Goal: Information Seeking & Learning: Check status

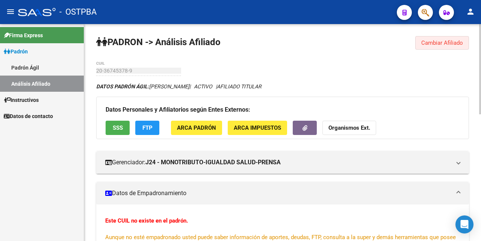
drag, startPoint x: 439, startPoint y: 44, endPoint x: 359, endPoint y: 59, distance: 81.1
click at [432, 45] on span "Cambiar Afiliado" at bounding box center [442, 42] width 42 height 7
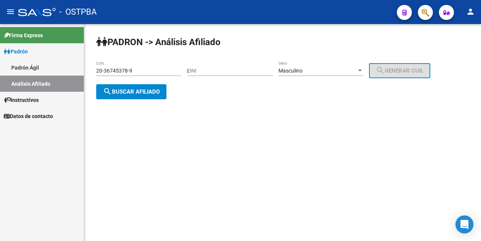
click at [145, 76] on div "20-36745378-9 CUIL" at bounding box center [138, 68] width 85 height 15
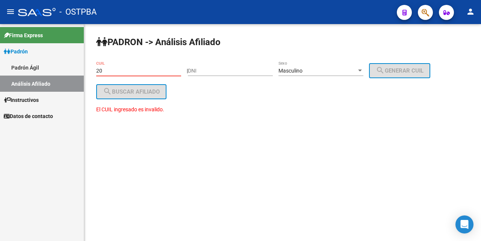
type input "2"
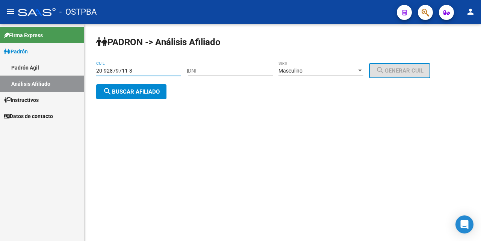
click at [150, 93] on span "search Buscar afiliado" at bounding box center [131, 91] width 57 height 7
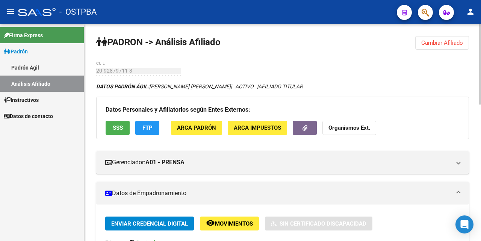
click at [442, 43] on span "Cambiar Afiliado" at bounding box center [442, 42] width 42 height 7
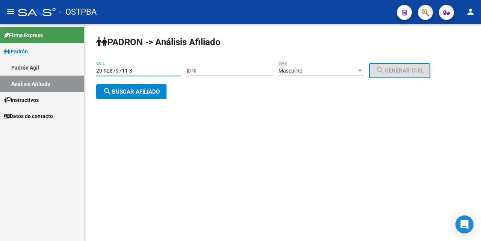
click at [152, 71] on input "20-92879711-3" at bounding box center [138, 71] width 85 height 6
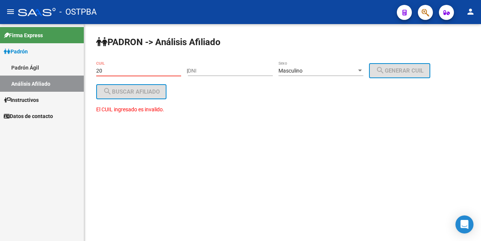
type input "2"
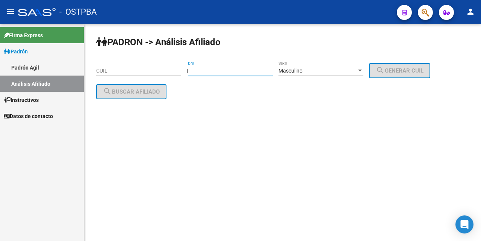
click at [203, 68] on input "DNI" at bounding box center [230, 71] width 85 height 6
type input "31508061"
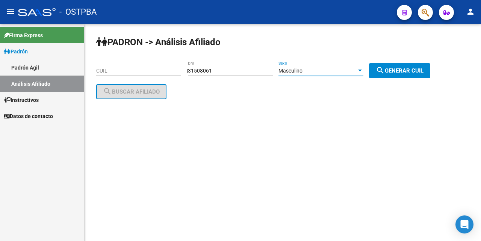
click at [363, 69] on div at bounding box center [360, 71] width 7 height 6
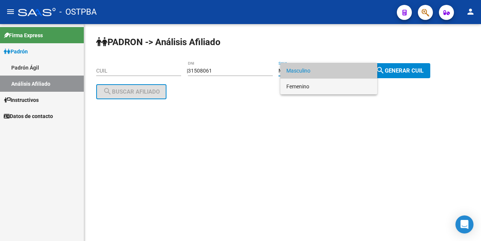
click at [295, 87] on span "Femenino" at bounding box center [328, 87] width 85 height 16
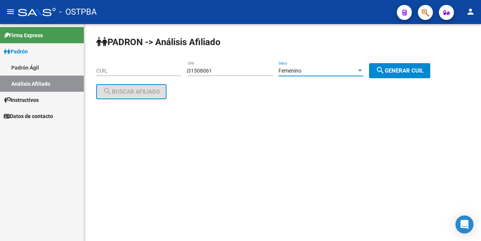
drag, startPoint x: 407, startPoint y: 70, endPoint x: 370, endPoint y: 63, distance: 36.7
click at [404, 68] on span "search Generar CUIL" at bounding box center [400, 70] width 48 height 7
type input "23-31508061-4"
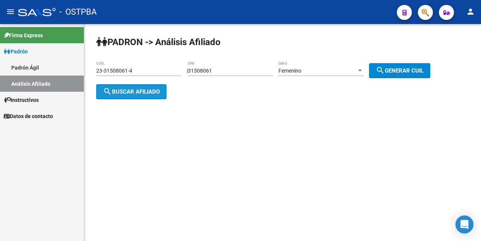
click at [132, 90] on span "search Buscar afiliado" at bounding box center [131, 91] width 57 height 7
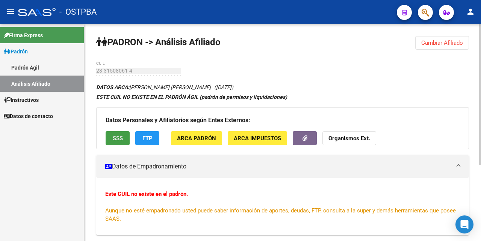
click at [120, 139] on span "SSS" at bounding box center [118, 138] width 10 height 7
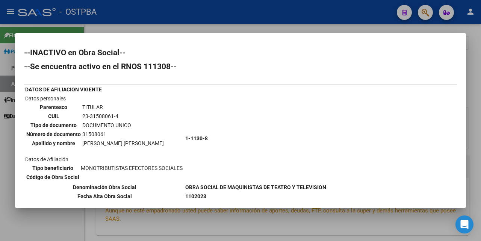
click at [275, 30] on div at bounding box center [240, 120] width 481 height 241
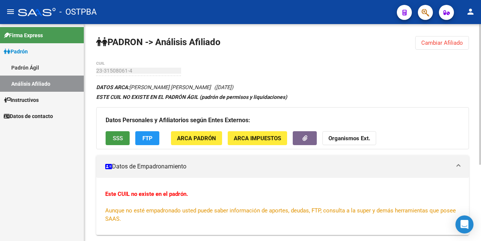
click at [121, 137] on span "SSS" at bounding box center [118, 138] width 10 height 7
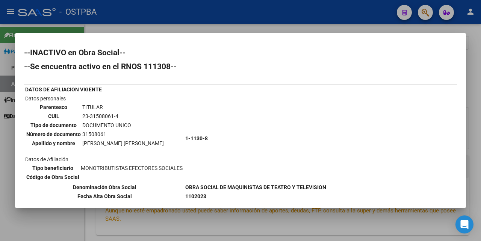
click at [240, 26] on div at bounding box center [240, 120] width 481 height 241
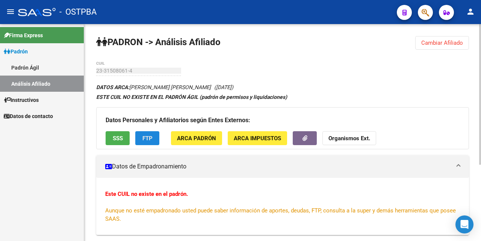
click at [143, 135] on span "FTP" at bounding box center [147, 138] width 10 height 7
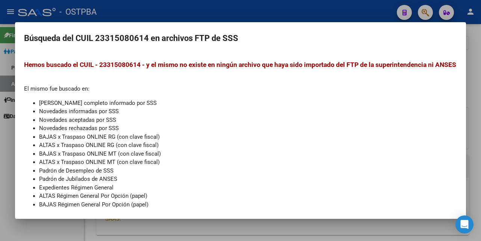
click at [318, 9] on div at bounding box center [240, 120] width 481 height 241
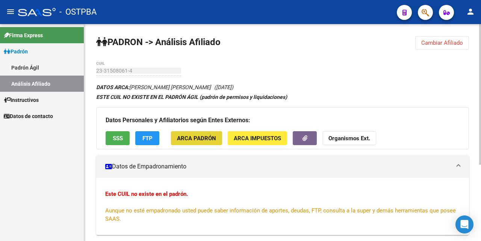
click at [206, 140] on span "ARCA Padrón" at bounding box center [196, 138] width 39 height 7
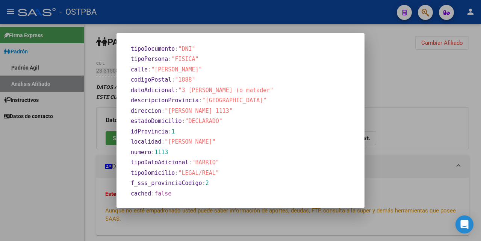
scroll to position [196, 0]
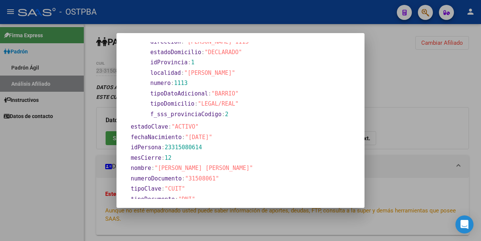
click at [277, 27] on div at bounding box center [240, 120] width 481 height 241
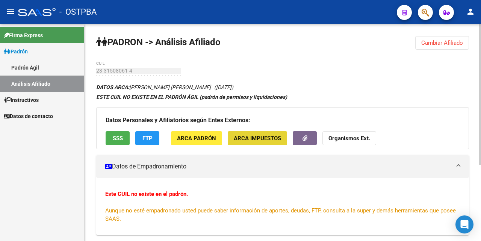
click at [250, 136] on span "ARCA Impuestos" at bounding box center [257, 138] width 47 height 7
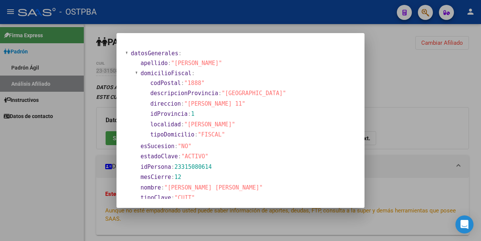
click at [291, 27] on div at bounding box center [240, 120] width 481 height 241
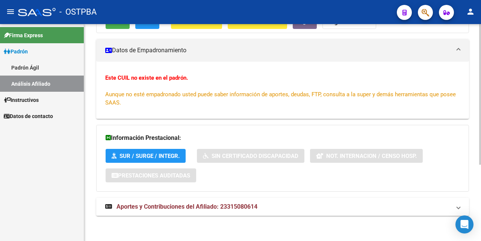
scroll to position [117, 0]
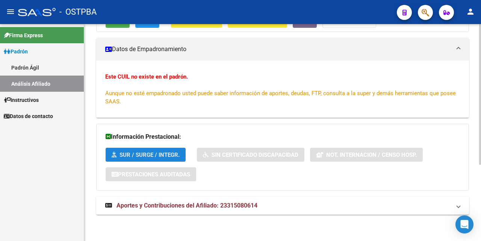
click at [129, 153] on span "SUR / SURGE / INTEGR." at bounding box center [149, 154] width 60 height 7
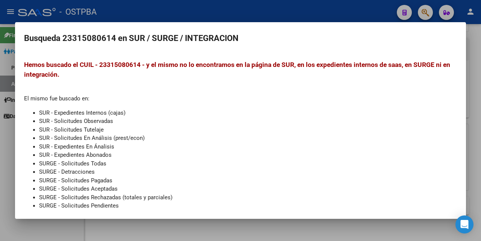
click at [269, 15] on div at bounding box center [240, 120] width 481 height 241
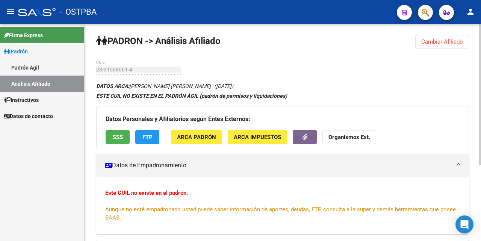
scroll to position [0, 0]
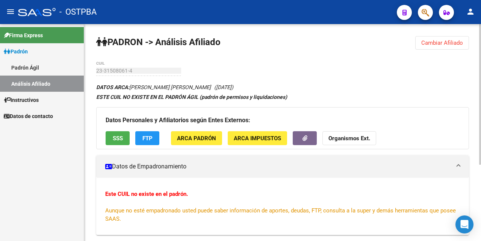
click at [432, 43] on span "Cambiar Afiliado" at bounding box center [442, 42] width 42 height 7
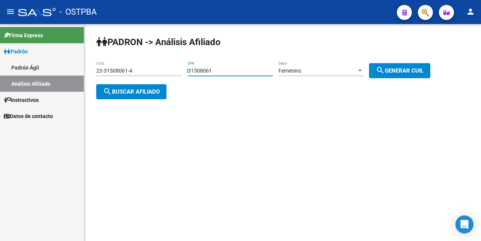
click at [249, 68] on input "31508061" at bounding box center [230, 71] width 85 height 6
type input "3"
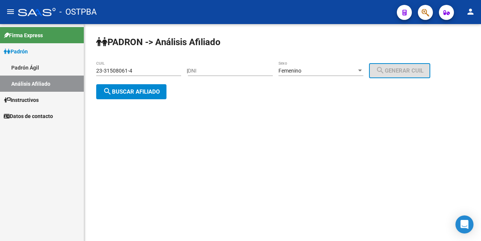
click at [143, 66] on div "23-31508061-4 CUIL" at bounding box center [138, 68] width 85 height 15
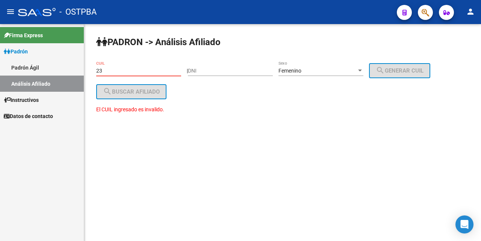
type input "2"
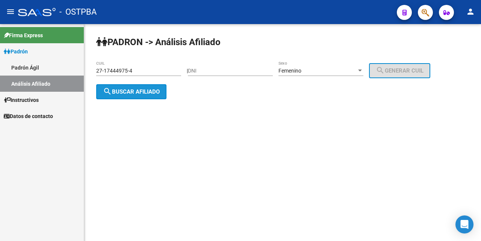
click at [146, 91] on span "search Buscar afiliado" at bounding box center [131, 91] width 57 height 7
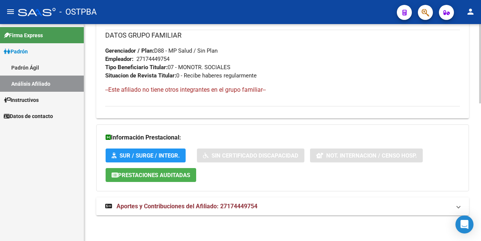
scroll to position [377, 0]
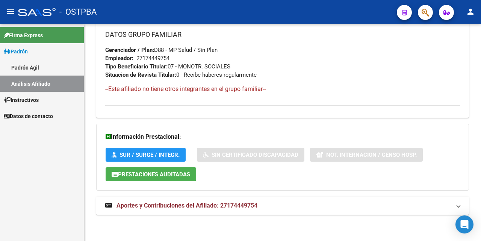
click at [169, 205] on span "Aportes y Contribuciones del Afiliado: 27174449754" at bounding box center [186, 205] width 141 height 7
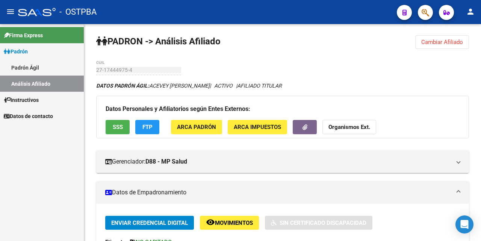
scroll to position [0, 0]
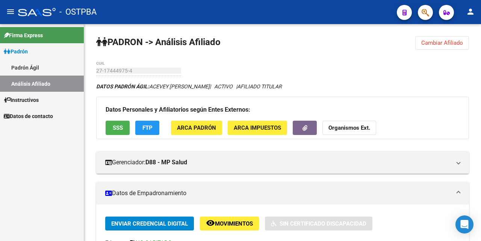
click at [438, 40] on span "Cambiar Afiliado" at bounding box center [442, 42] width 42 height 7
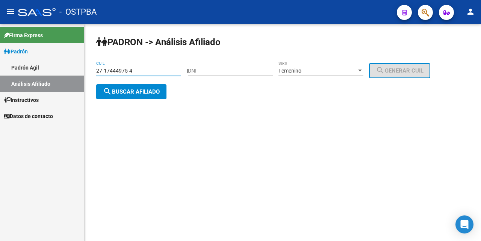
click at [171, 71] on input "27-17444975-4" at bounding box center [138, 71] width 85 height 6
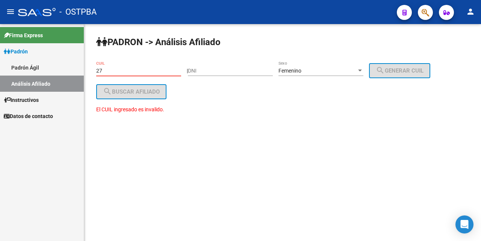
type input "2"
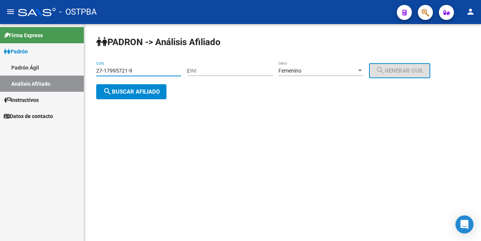
click at [148, 87] on button "search Buscar afiliado" at bounding box center [131, 91] width 70 height 15
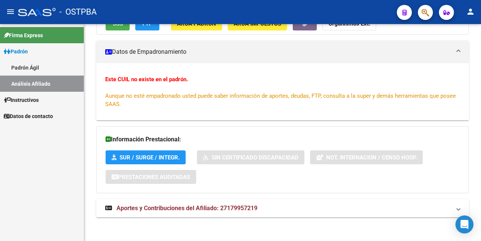
scroll to position [117, 0]
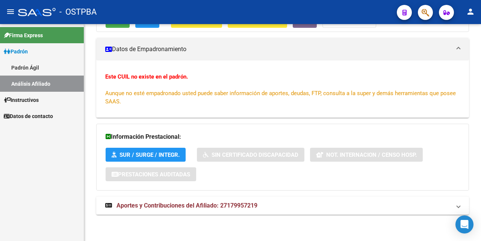
drag, startPoint x: 184, startPoint y: 203, endPoint x: 225, endPoint y: 182, distance: 46.4
click at [183, 203] on span "Aportes y Contribuciones del Afiliado: 27179957219" at bounding box center [186, 205] width 141 height 7
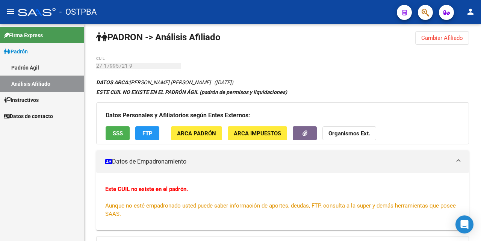
scroll to position [0, 0]
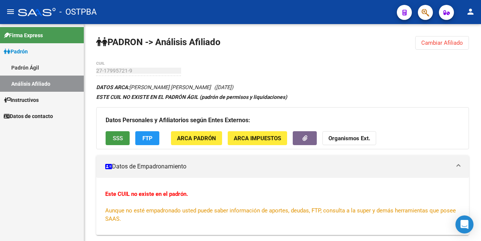
click at [116, 139] on span "SSS" at bounding box center [118, 138] width 10 height 7
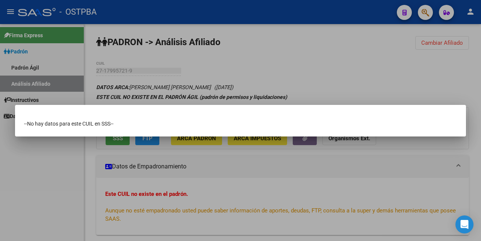
click at [227, 71] on div at bounding box center [240, 120] width 481 height 241
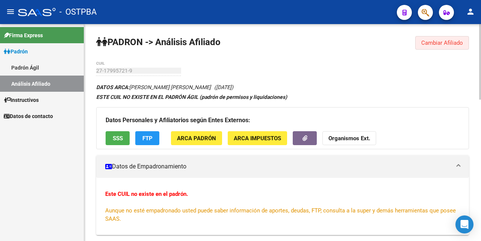
click at [426, 45] on span "Cambiar Afiliado" at bounding box center [442, 42] width 42 height 7
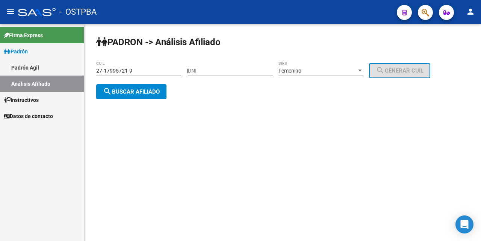
click at [154, 66] on div "27-17995721-9 CUIL" at bounding box center [138, 68] width 85 height 15
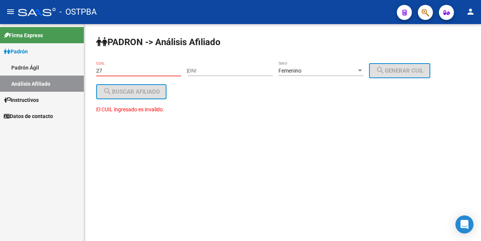
type input "2"
click at [362, 70] on div at bounding box center [360, 71] width 4 height 2
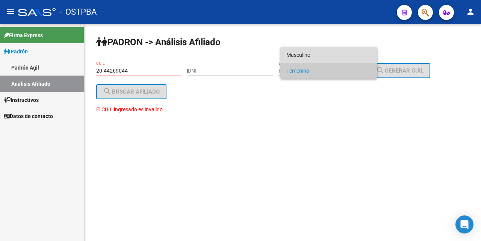
click at [334, 53] on span "Masculino" at bounding box center [328, 55] width 85 height 16
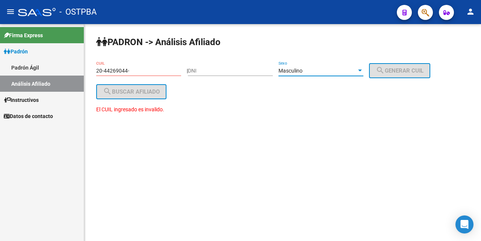
click at [131, 70] on input "20-44269044-" at bounding box center [138, 71] width 85 height 6
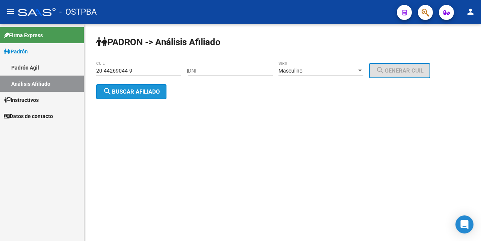
click at [150, 91] on span "search Buscar afiliado" at bounding box center [131, 91] width 57 height 7
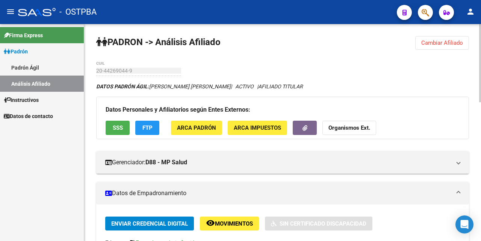
click at [426, 43] on span "Cambiar Afiliado" at bounding box center [442, 42] width 42 height 7
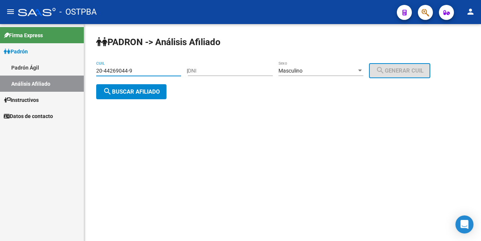
click at [169, 70] on input "20-44269044-9" at bounding box center [138, 71] width 85 height 6
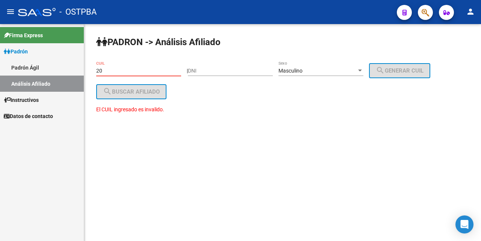
type input "2"
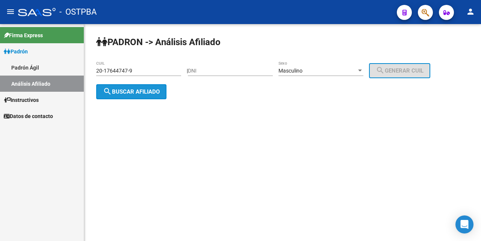
click at [156, 90] on span "search Buscar afiliado" at bounding box center [131, 91] width 57 height 7
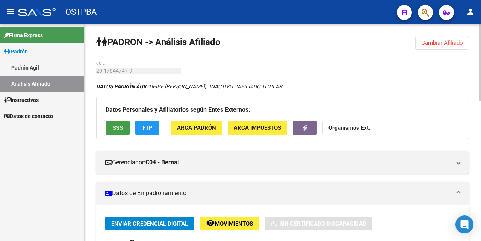
click at [120, 130] on span "SSS" at bounding box center [118, 128] width 10 height 7
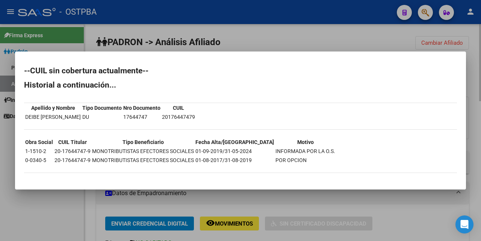
click at [244, 38] on div at bounding box center [240, 120] width 481 height 241
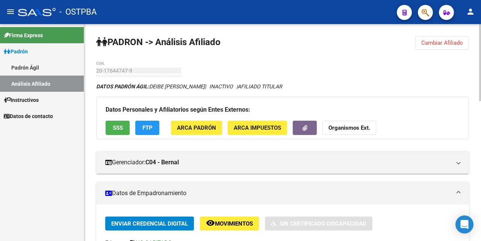
click at [153, 127] on button "FTP" at bounding box center [147, 128] width 24 height 14
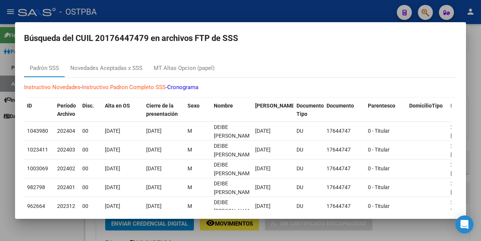
click at [249, 12] on div at bounding box center [240, 120] width 481 height 241
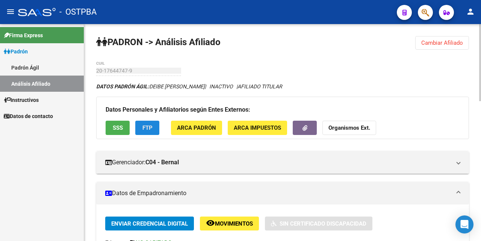
click at [147, 125] on span "FTP" at bounding box center [147, 128] width 10 height 7
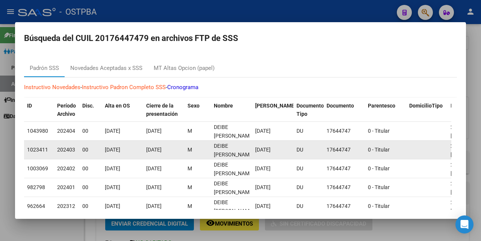
scroll to position [2, 0]
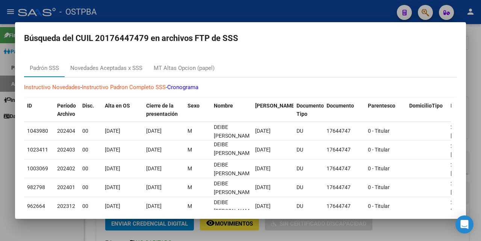
click at [240, 14] on div at bounding box center [240, 120] width 481 height 241
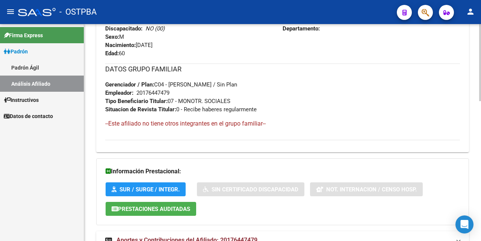
scroll to position [393, 0]
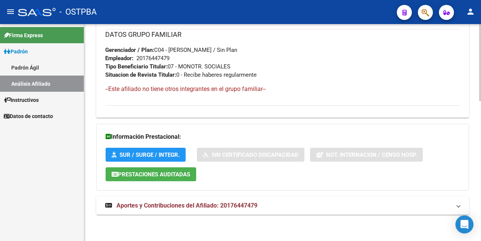
click at [208, 205] on span "Aportes y Contribuciones del Afiliado: 20176447479" at bounding box center [186, 205] width 141 height 7
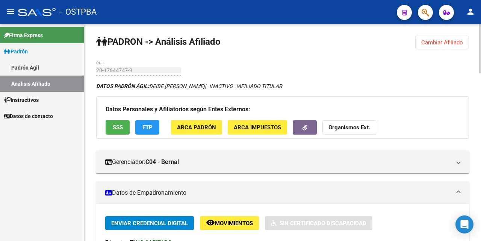
scroll to position [0, 0]
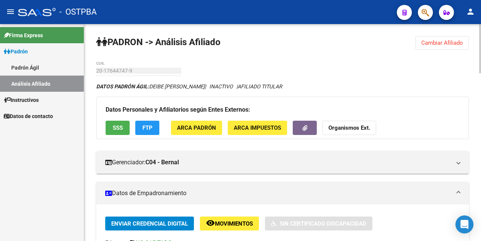
click at [430, 44] on span "Cambiar Afiliado" at bounding box center [442, 42] width 42 height 7
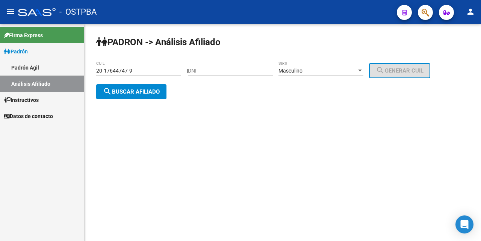
click at [169, 71] on input "20-17644747-9" at bounding box center [138, 71] width 85 height 6
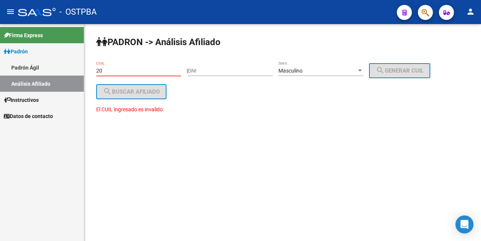
type input "2"
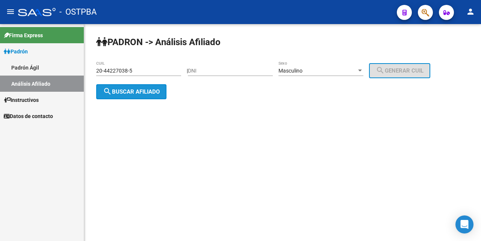
click at [156, 92] on span "search Buscar afiliado" at bounding box center [131, 91] width 57 height 7
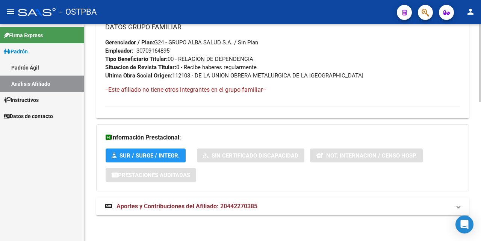
scroll to position [385, 0]
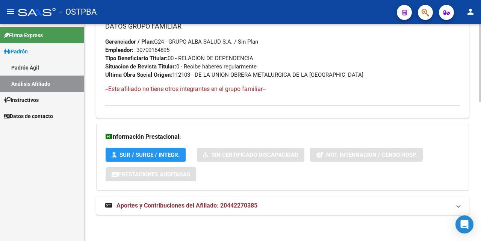
click at [190, 207] on span "Aportes y Contribuciones del Afiliado: 20442270385" at bounding box center [186, 205] width 141 height 7
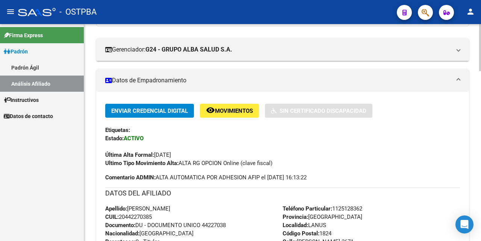
scroll to position [0, 0]
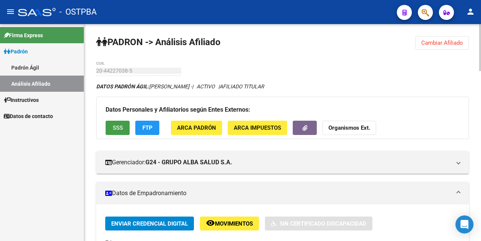
click at [119, 126] on span "SSS" at bounding box center [118, 128] width 10 height 7
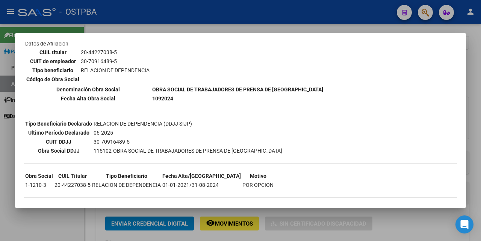
scroll to position [135, 0]
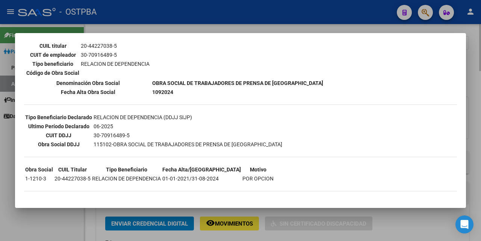
click at [235, 29] on div at bounding box center [240, 120] width 481 height 241
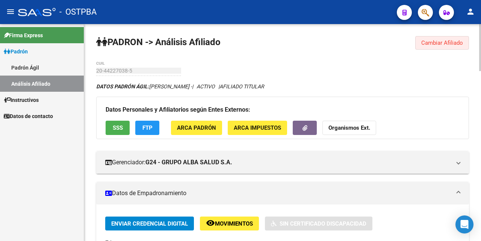
click at [438, 45] on span "Cambiar Afiliado" at bounding box center [442, 42] width 42 height 7
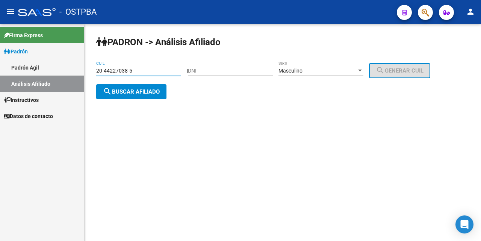
click at [160, 68] on input "20-44227038-5" at bounding box center [138, 71] width 85 height 6
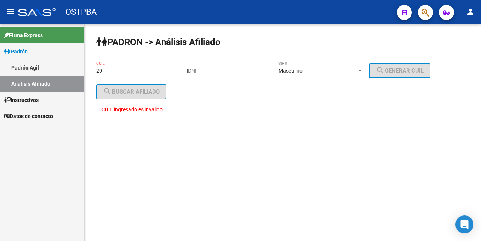
type input "2"
click at [200, 71] on input "DNI" at bounding box center [230, 71] width 85 height 6
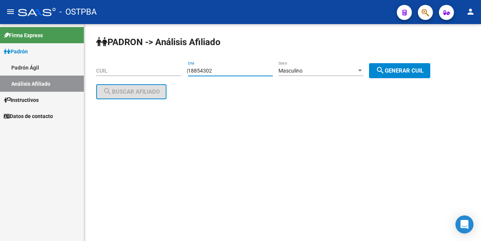
type input "18854302"
click at [363, 68] on div at bounding box center [360, 71] width 7 height 6
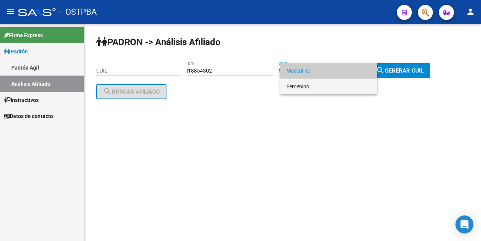
click at [319, 85] on span "Femenino" at bounding box center [328, 87] width 85 height 16
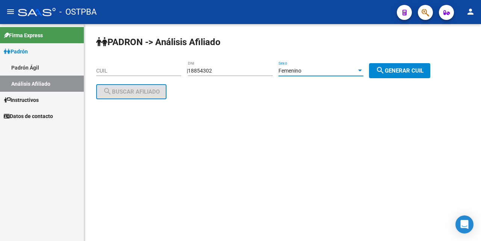
click at [398, 67] on span "search Generar CUIL" at bounding box center [400, 70] width 48 height 7
type input "27-18854302-8"
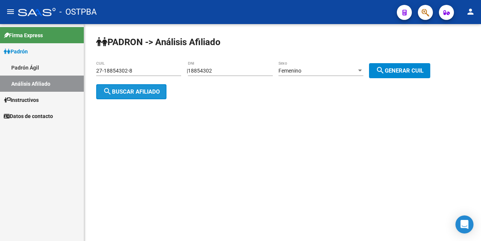
click at [121, 89] on span "search Buscar afiliado" at bounding box center [131, 91] width 57 height 7
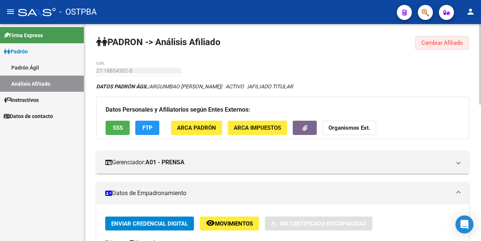
click at [443, 41] on span "Cambiar Afiliado" at bounding box center [442, 42] width 42 height 7
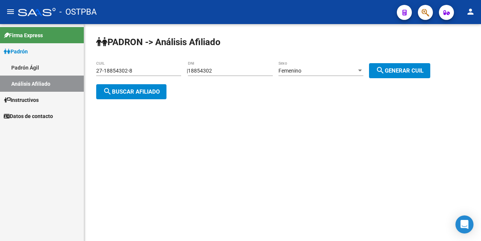
click at [246, 68] on input "18854302" at bounding box center [230, 71] width 85 height 6
type input "1"
click at [153, 62] on div "27-18854302-8 CUIL" at bounding box center [138, 68] width 85 height 15
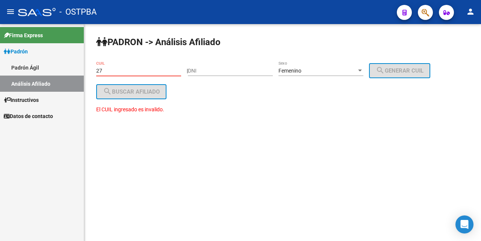
type input "2"
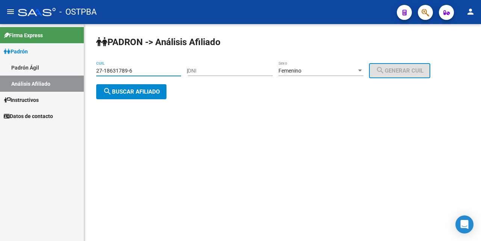
type input "27-18631789-6"
click at [147, 90] on span "search Buscar afiliado" at bounding box center [131, 91] width 57 height 7
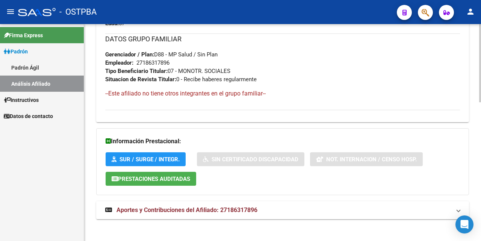
scroll to position [385, 0]
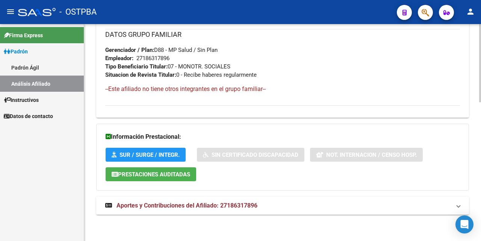
click at [186, 202] on span "Aportes y Contribuciones del Afiliado: 27186317896" at bounding box center [186, 205] width 141 height 7
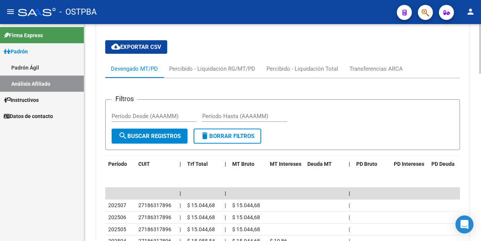
scroll to position [498, 0]
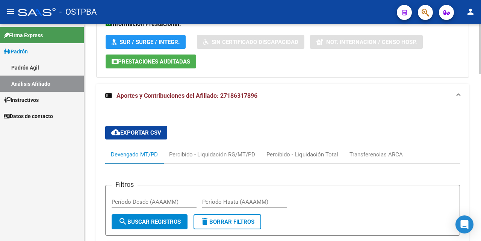
click at [228, 95] on span "Aportes y Contribuciones del Afiliado: 27186317896" at bounding box center [186, 95] width 141 height 7
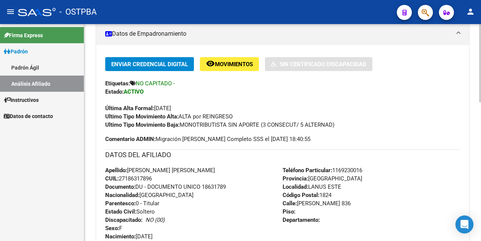
scroll to position [9, 0]
